Goal: Task Accomplishment & Management: Manage account settings

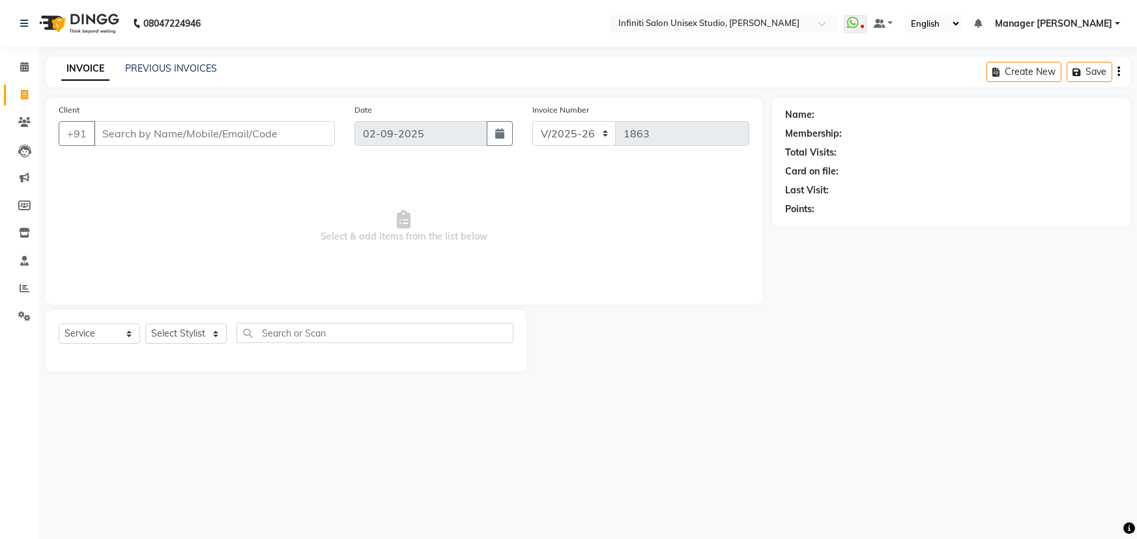
select select "6511"
select select "service"
click at [109, 135] on input "Client" at bounding box center [214, 133] width 241 height 25
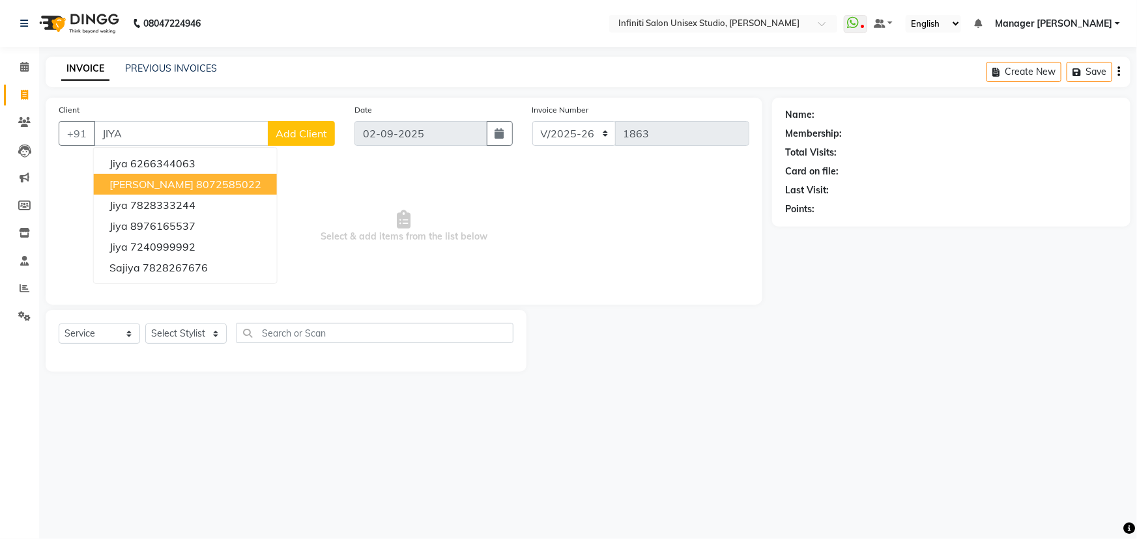
click at [196, 184] on ngb-highlight "8072585022" at bounding box center [228, 184] width 65 height 13
type input "8072585022"
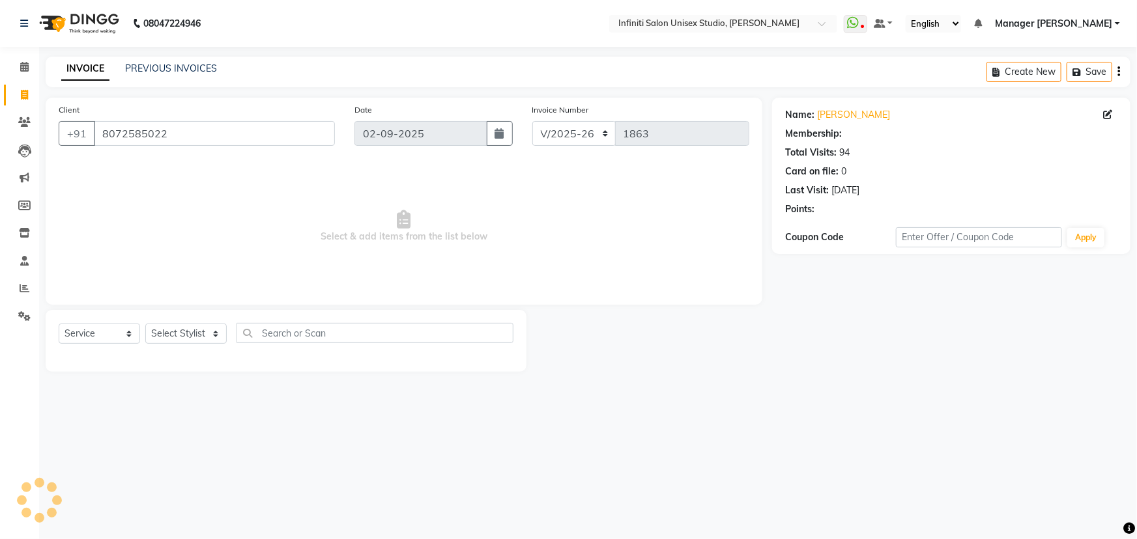
select select "1: Object"
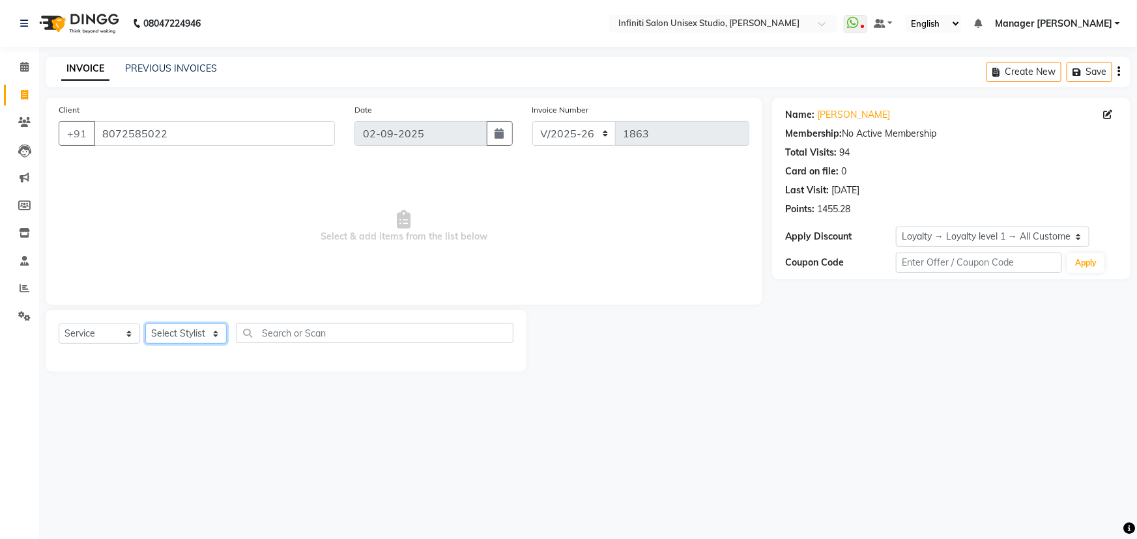
click at [180, 337] on select "Select Stylist Alka Amrita Arun DN Bharti [PERSON_NAME] Owner [PERSON_NAME] DN …" at bounding box center [185, 334] width 81 height 20
select select "49890"
click at [145, 324] on select "Select Stylist Alka Amrita Arun DN Bharti [PERSON_NAME] Owner [PERSON_NAME] DN …" at bounding box center [185, 334] width 81 height 20
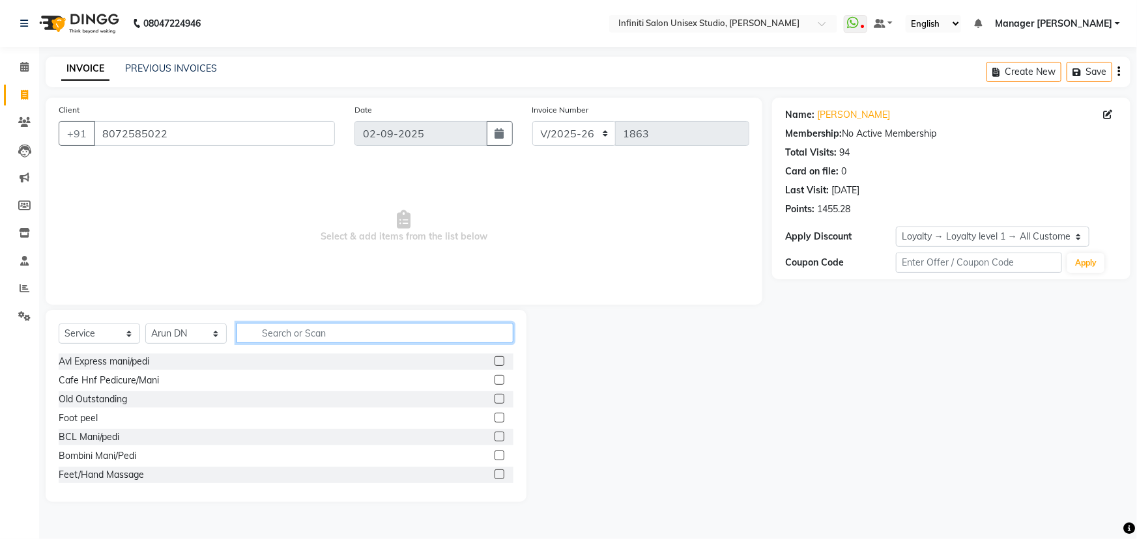
click at [274, 332] on input "text" at bounding box center [374, 333] width 277 height 20
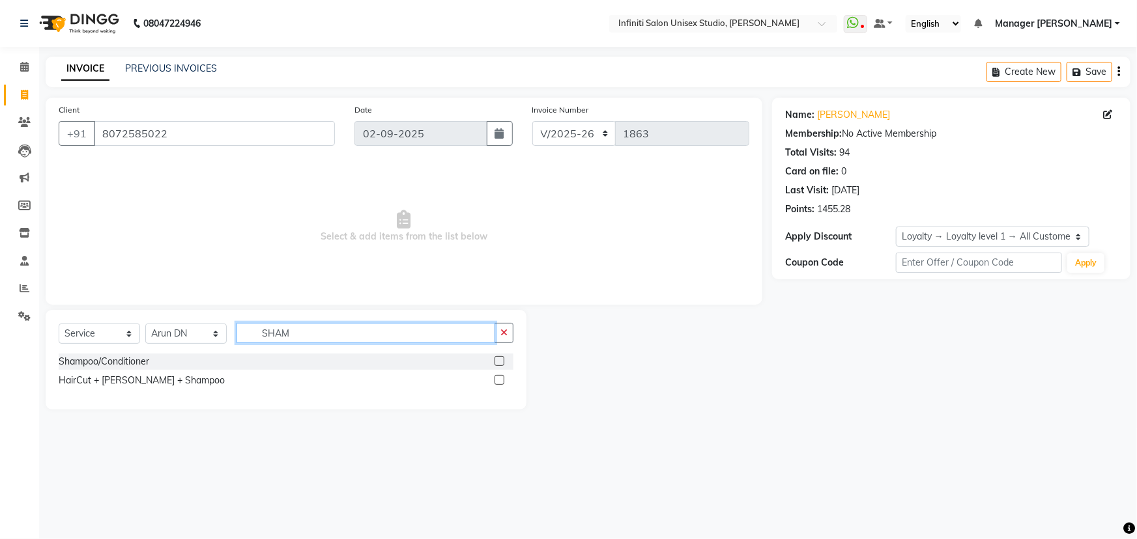
type input "SHAM"
click at [498, 360] on label at bounding box center [499, 361] width 10 height 10
click at [498, 360] on input "checkbox" at bounding box center [498, 362] width 8 height 8
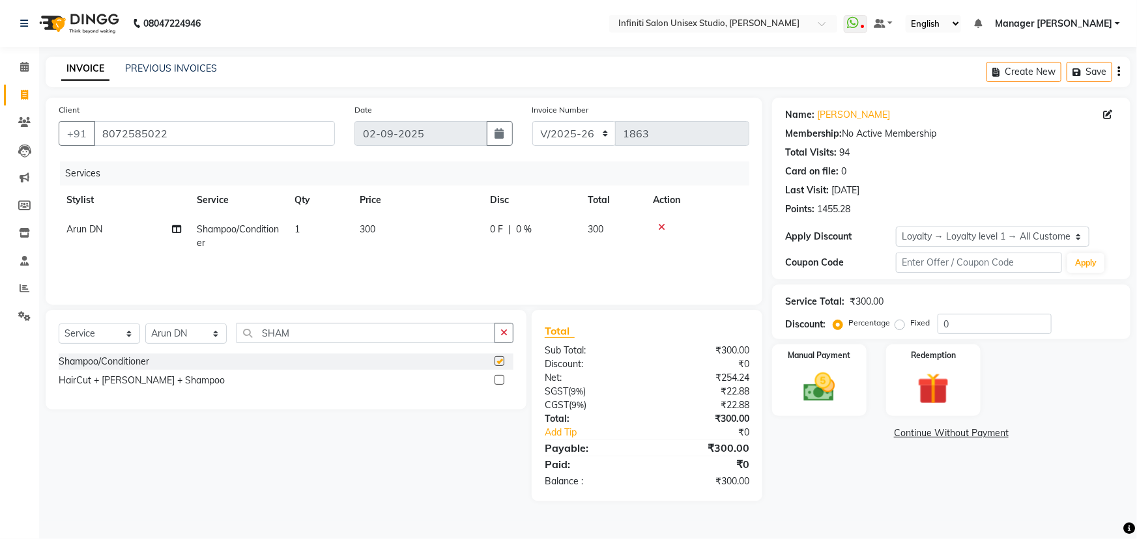
checkbox input "false"
click at [366, 221] on td "300" at bounding box center [417, 236] width 130 height 43
select select "49890"
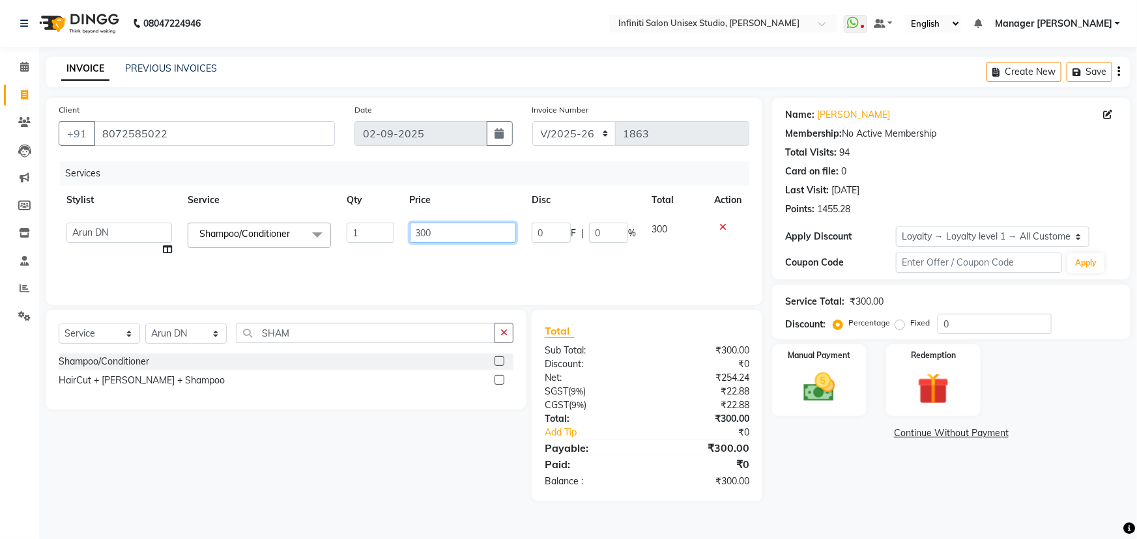
drag, startPoint x: 434, startPoint y: 229, endPoint x: 409, endPoint y: 239, distance: 27.2
click at [410, 239] on input "300" at bounding box center [463, 233] width 107 height 20
type input "600"
click at [423, 250] on td "600" at bounding box center [463, 240] width 122 height 50
select select "49890"
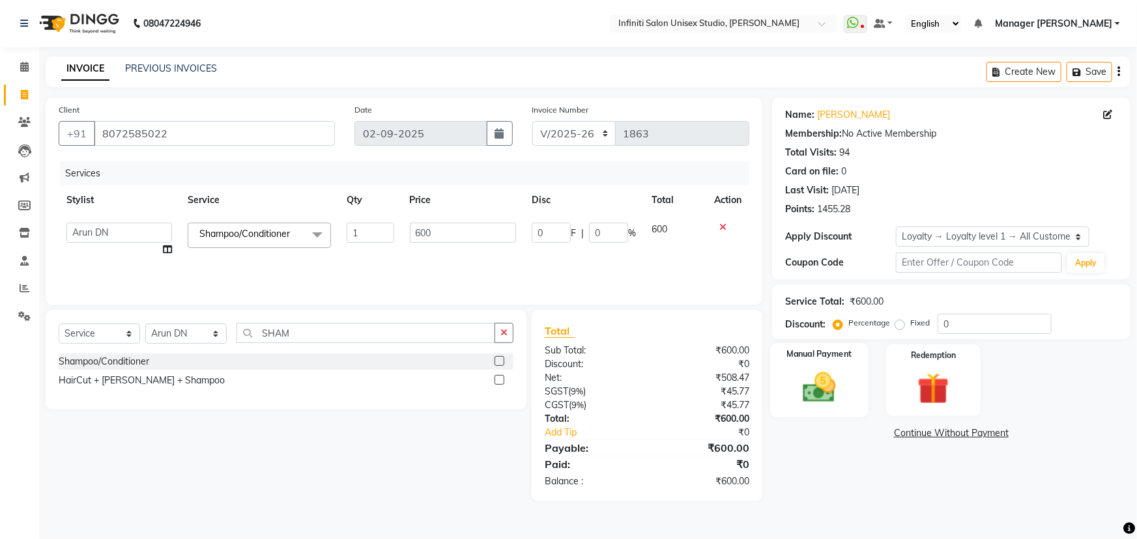
click at [832, 386] on img at bounding box center [819, 388] width 53 height 38
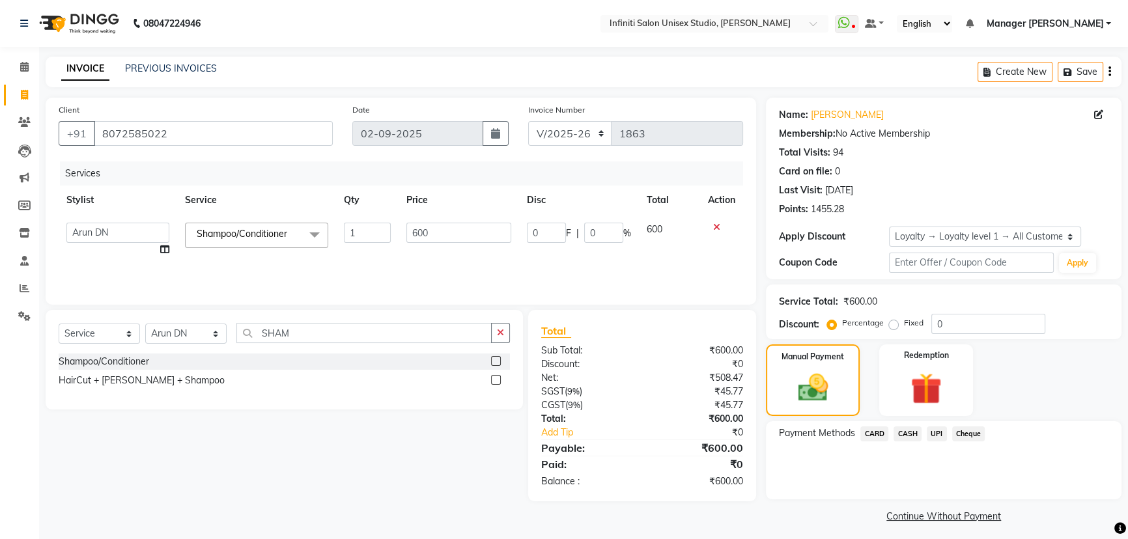
click at [941, 436] on span "UPI" at bounding box center [937, 434] width 20 height 15
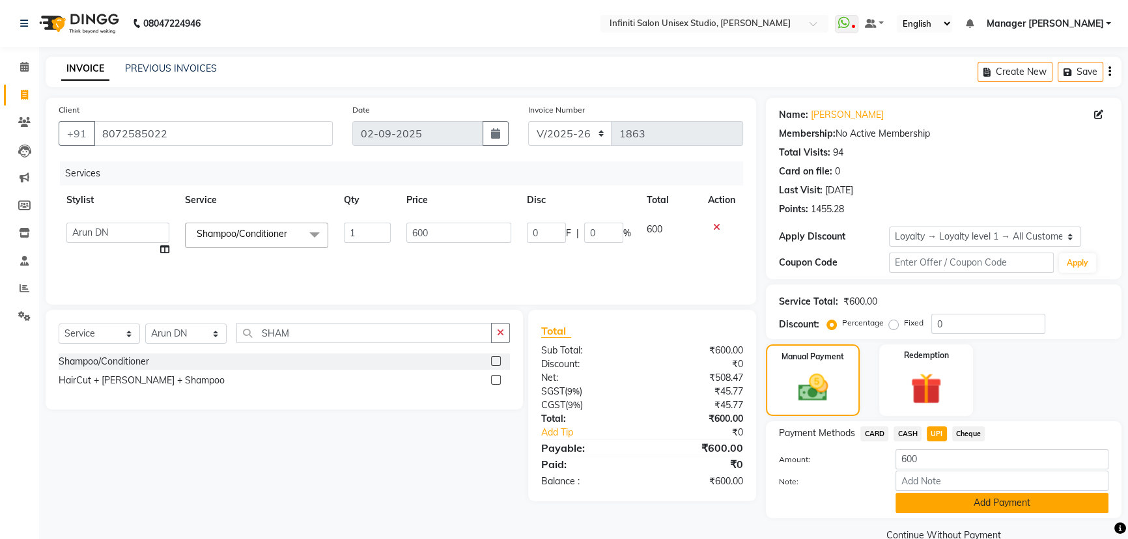
click at [978, 510] on button "Add Payment" at bounding box center [1002, 503] width 213 height 20
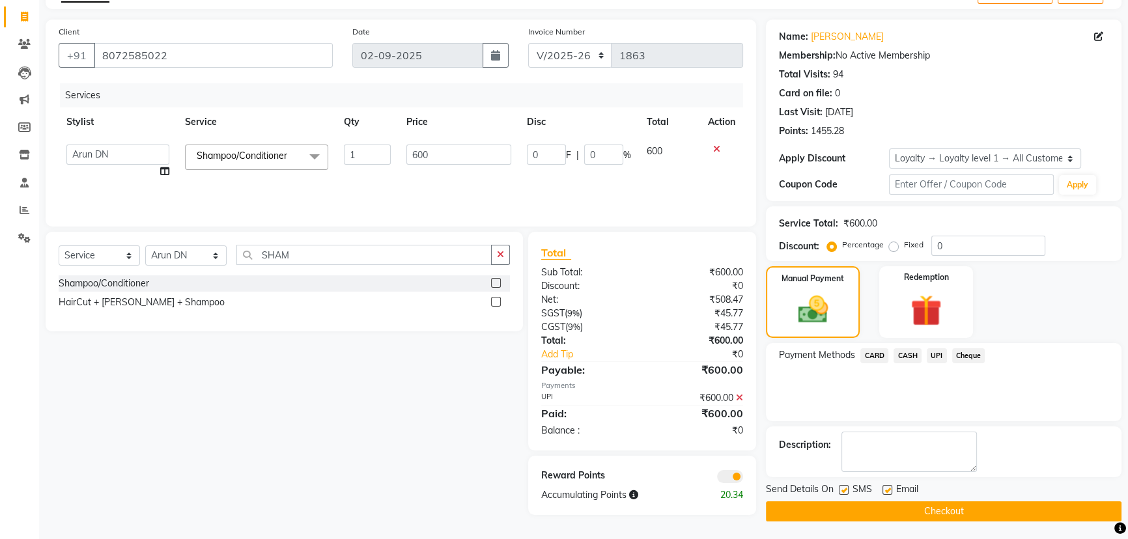
scroll to position [79, 0]
click at [984, 504] on button "Checkout" at bounding box center [944, 511] width 356 height 20
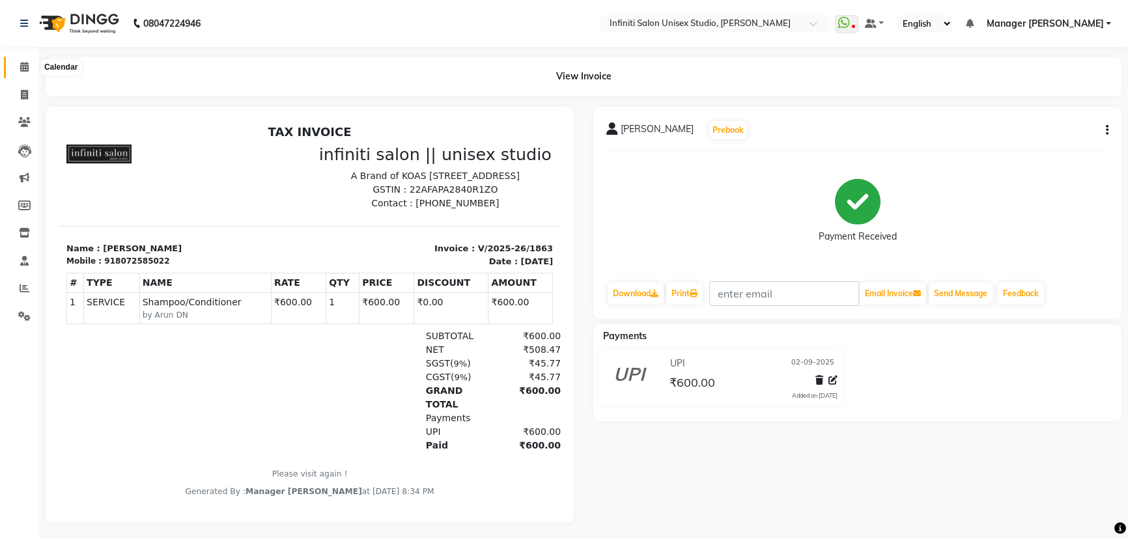
click at [23, 65] on icon at bounding box center [24, 67] width 8 height 10
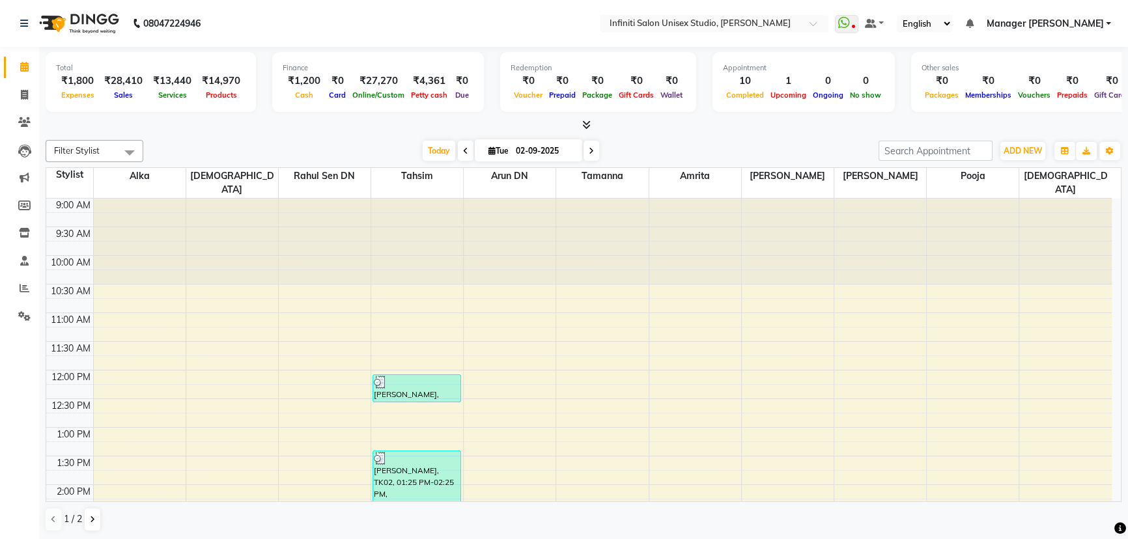
click at [582, 126] on icon at bounding box center [586, 125] width 8 height 10
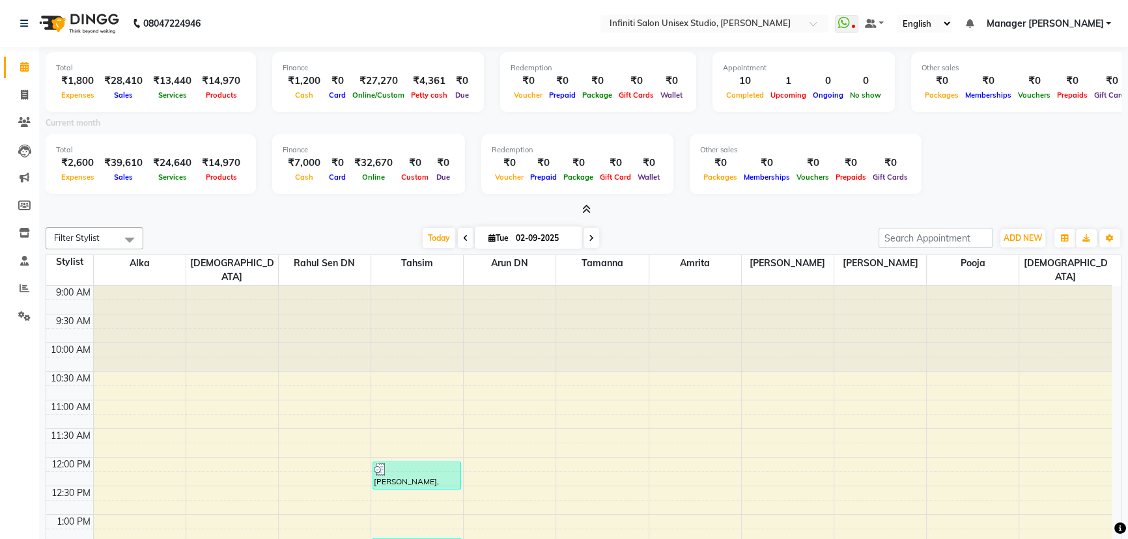
click at [585, 208] on icon at bounding box center [586, 210] width 8 height 10
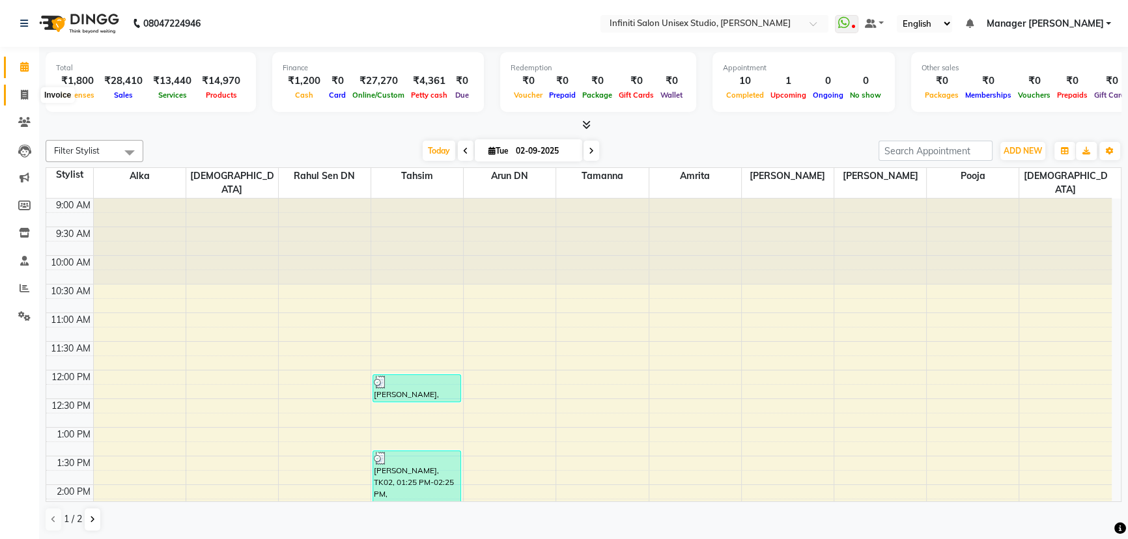
click at [26, 95] on icon at bounding box center [24, 95] width 7 height 10
select select "6511"
select select "service"
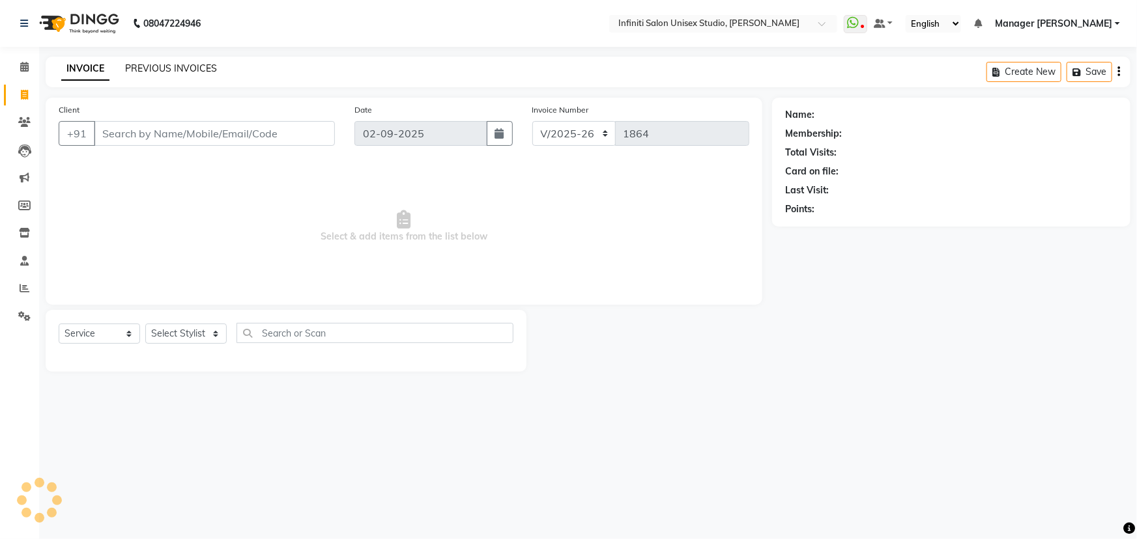
click at [177, 65] on link "PREVIOUS INVOICES" at bounding box center [171, 69] width 92 height 12
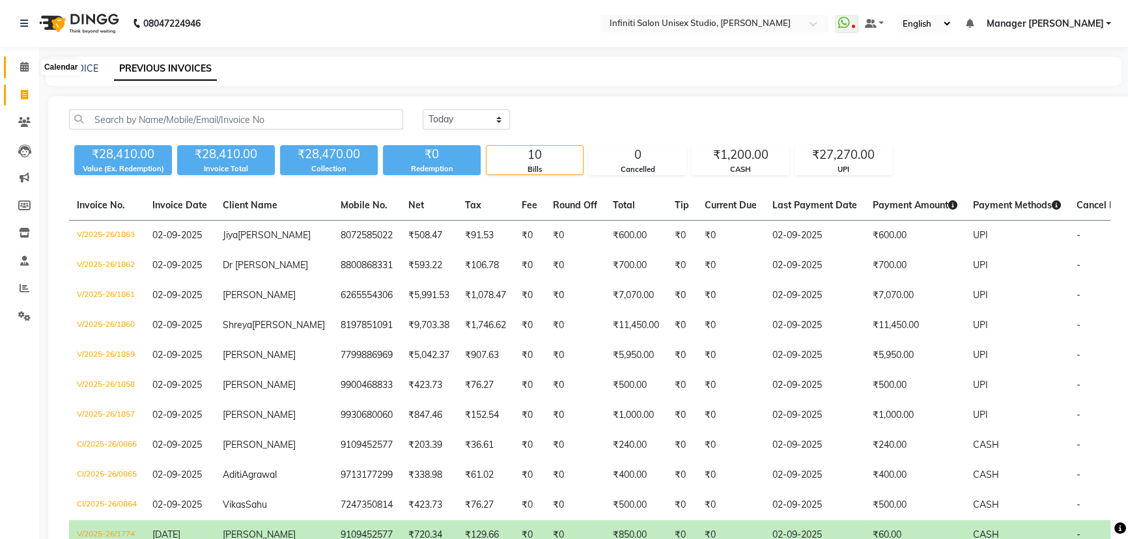
click at [23, 70] on icon at bounding box center [24, 67] width 8 height 10
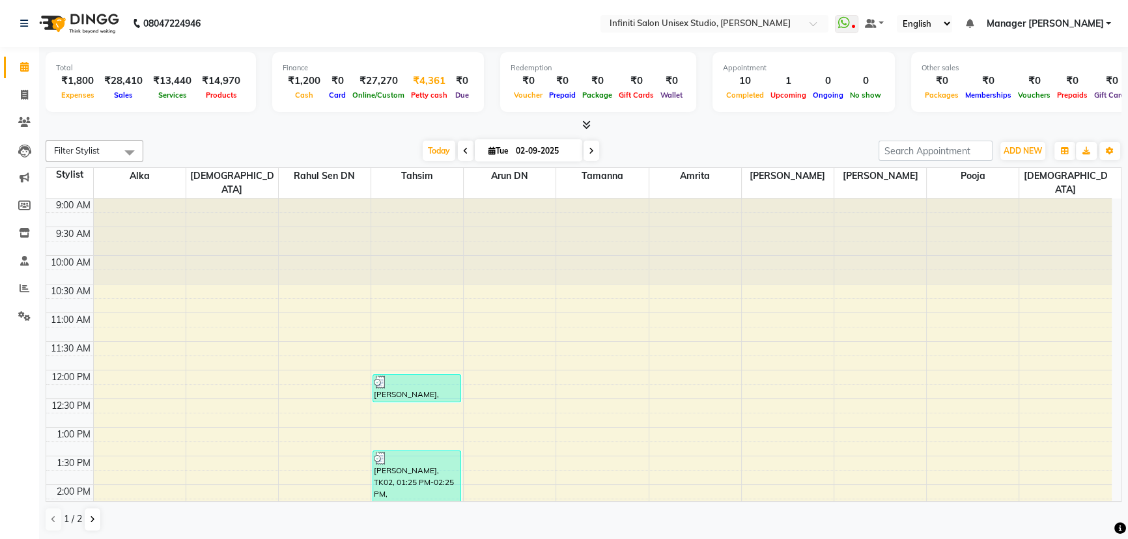
click at [416, 95] on span "Petty cash" at bounding box center [429, 95] width 43 height 9
select select "5538"
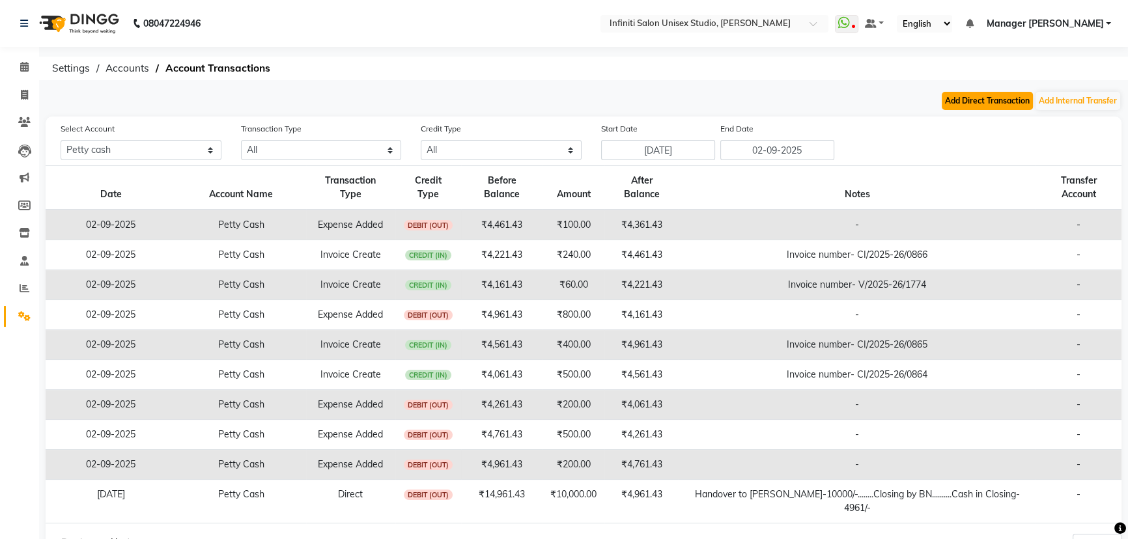
click at [963, 101] on button "Add Direct Transaction" at bounding box center [987, 101] width 91 height 18
select select "direct"
select select "5538"
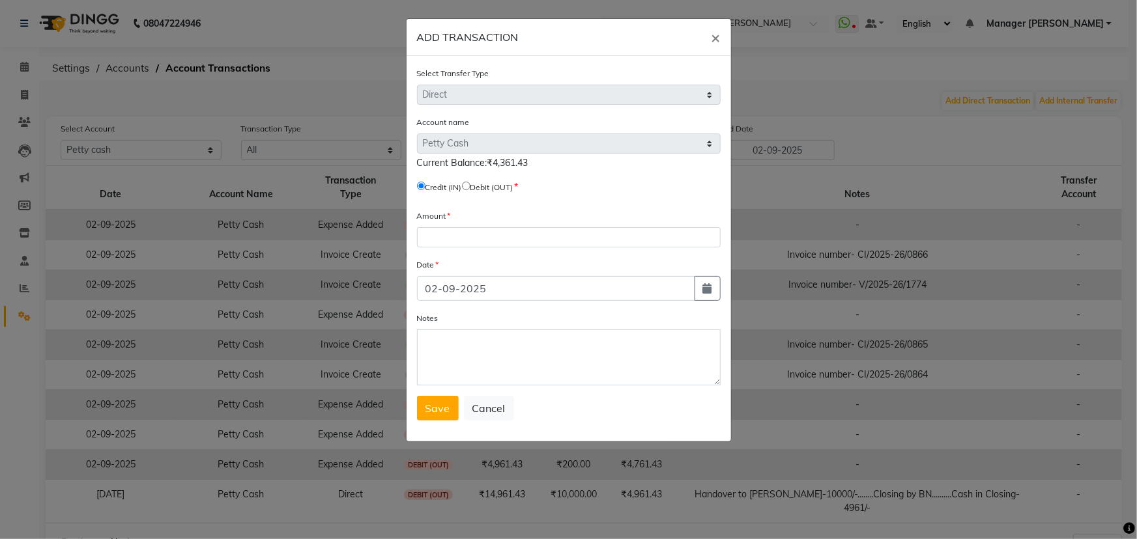
click at [470, 186] on input "radio" at bounding box center [466, 186] width 8 height 8
radio input "true"
click at [441, 238] on input "number" at bounding box center [569, 237] width 304 height 20
type input "1"
click at [434, 353] on textarea "Notes" at bounding box center [569, 358] width 304 height 56
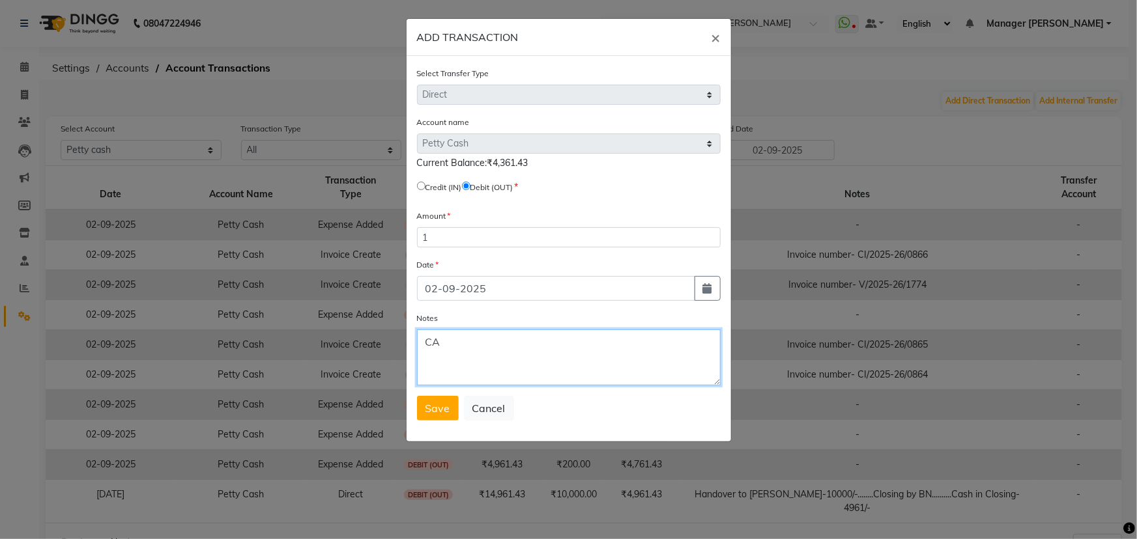
type textarea "C"
drag, startPoint x: 528, startPoint y: 345, endPoint x: 521, endPoint y: 344, distance: 6.5
click at [521, 344] on textarea "Handover 1 cash in ciunter" at bounding box center [569, 358] width 304 height 56
click at [566, 343] on textarea "Handover 1 cash in counter" at bounding box center [569, 358] width 304 height 56
type textarea "Handover 1 cash in counter 4361 closing by AP"
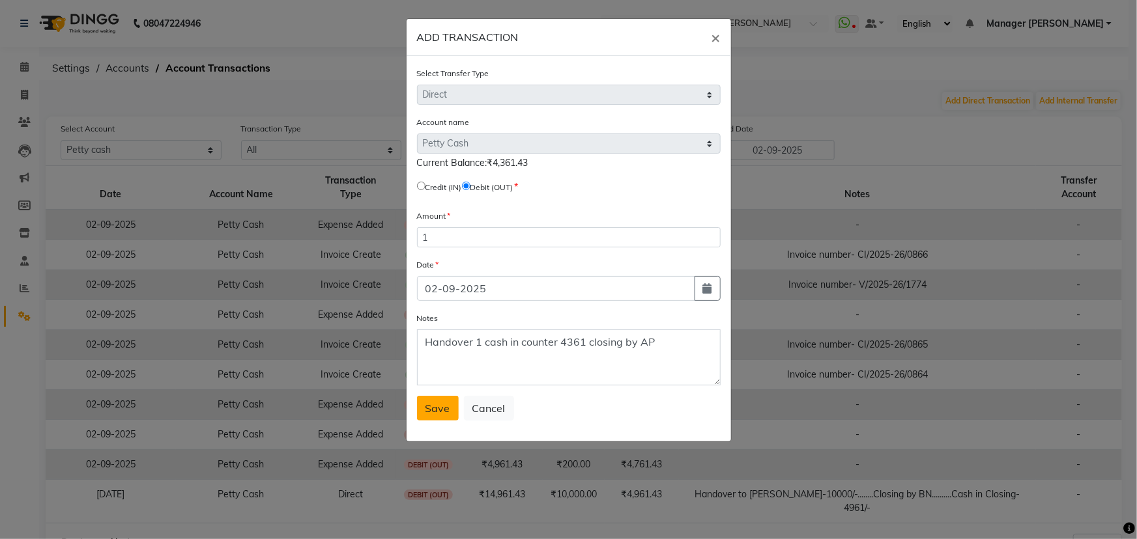
click at [431, 404] on span "Save" at bounding box center [437, 408] width 25 height 13
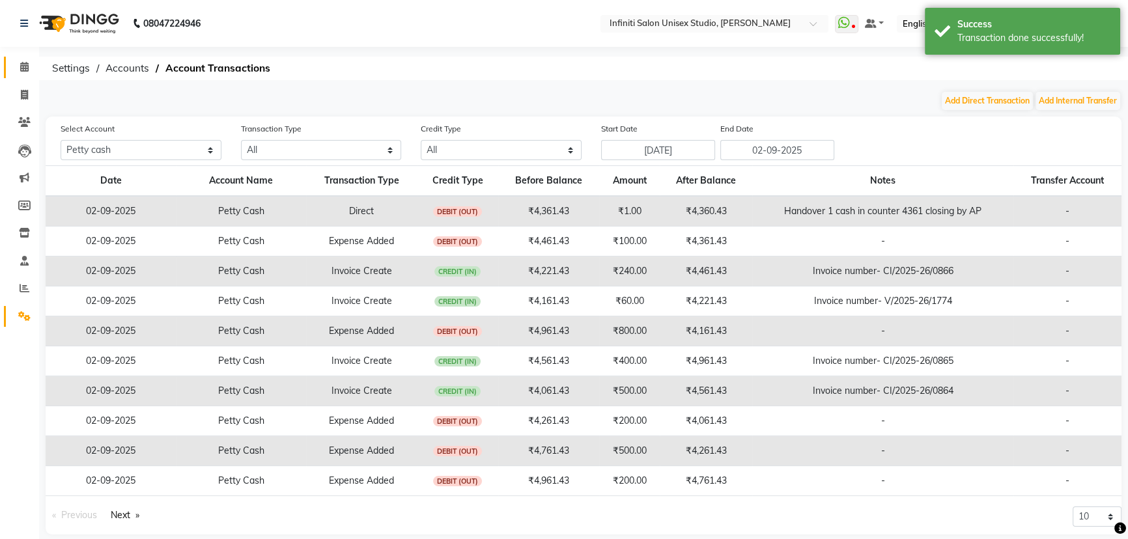
click at [25, 61] on span at bounding box center [24, 67] width 23 height 15
